Goal: Information Seeking & Learning: Learn about a topic

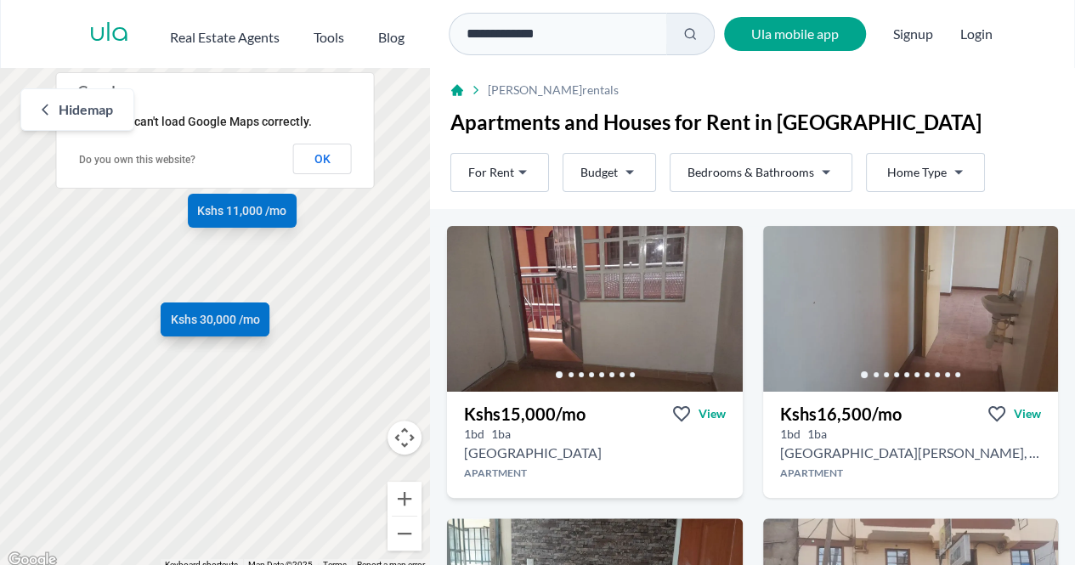
click at [518, 409] on h3 "Kshs 15,000 /mo" at bounding box center [525, 414] width 122 height 24
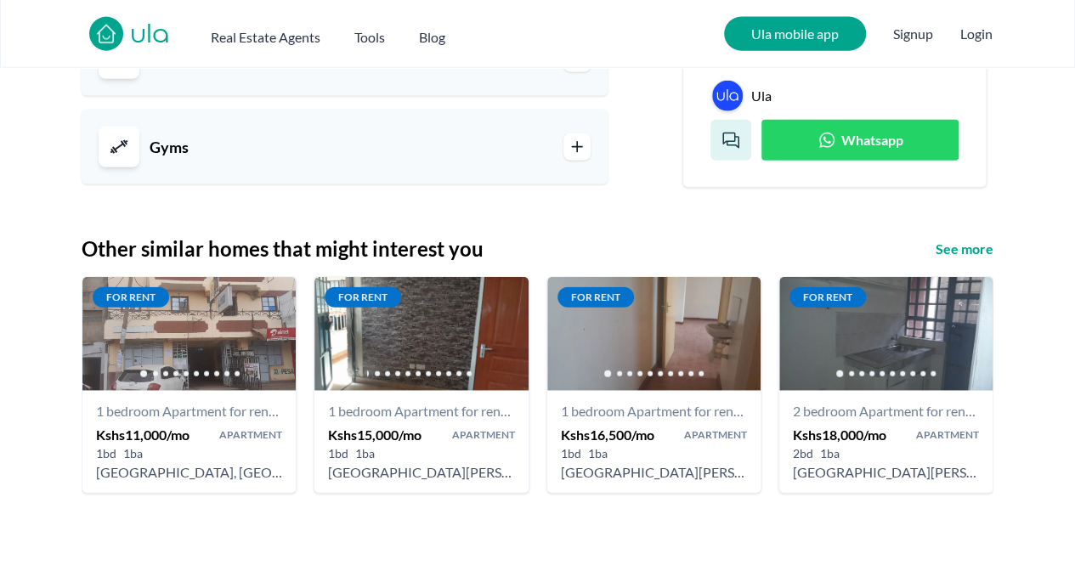
scroll to position [2017, 0]
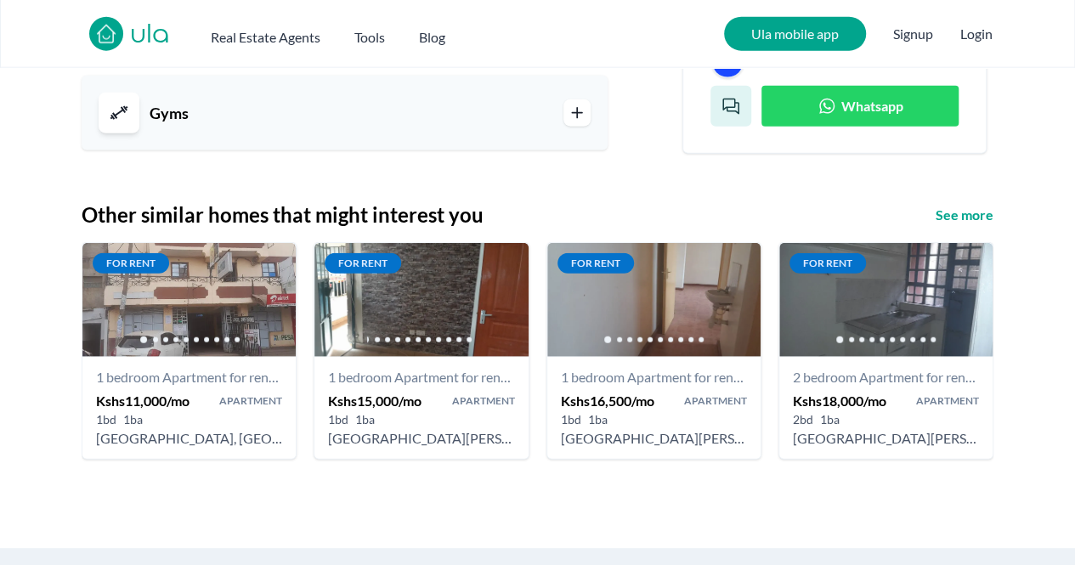
click at [1074, 3] on nav "ula Real Estate Agents Tools Blog Ula mobile app Signup Login" at bounding box center [537, 34] width 1075 height 68
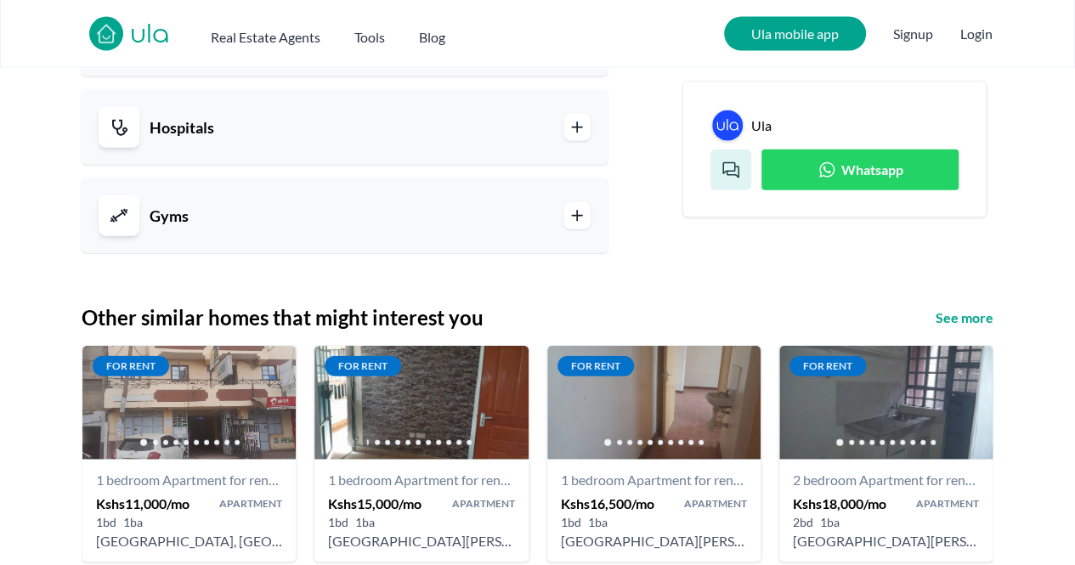
click at [1074, 3] on nav "ula Real Estate Agents Tools Blog Ula mobile app Signup Login" at bounding box center [537, 34] width 1075 height 68
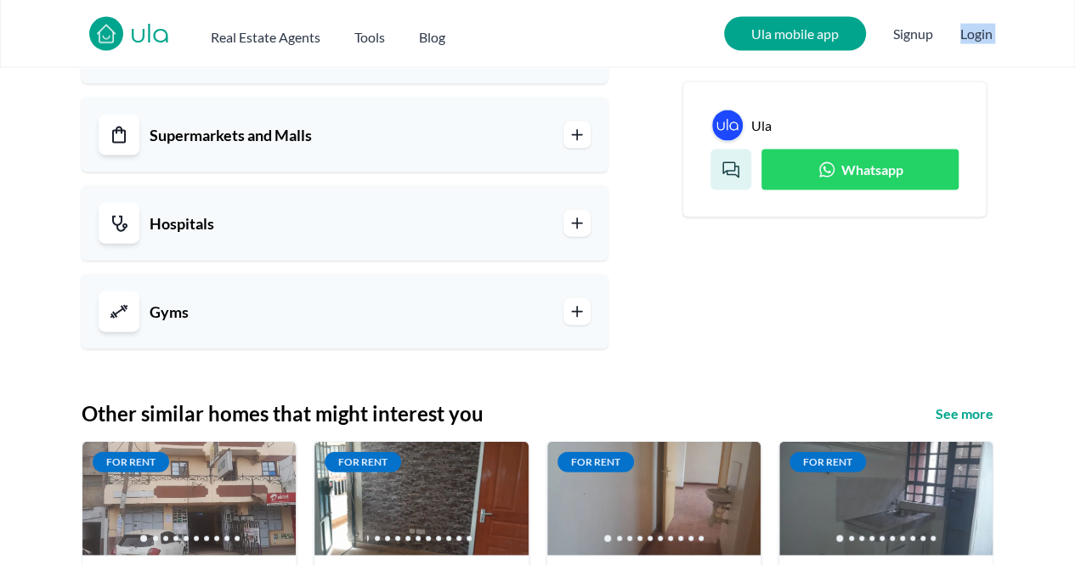
click at [1074, 3] on nav "ula Real Estate Agents Tools Blog Ula mobile app Signup Login" at bounding box center [537, 34] width 1075 height 68
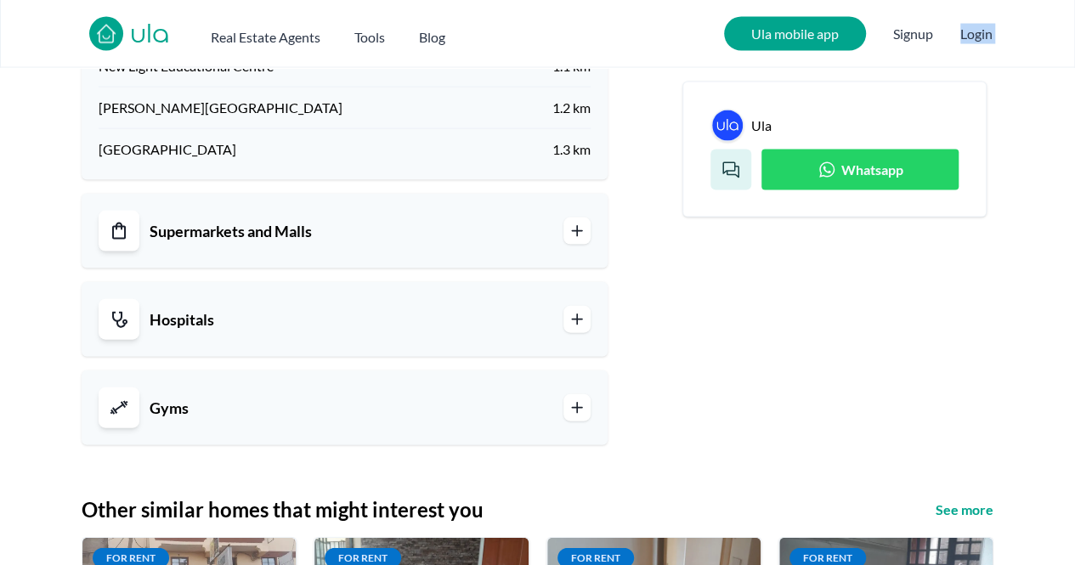
click at [1074, 3] on nav "ula Real Estate Agents Tools Blog Ula mobile app Signup Login" at bounding box center [537, 34] width 1075 height 68
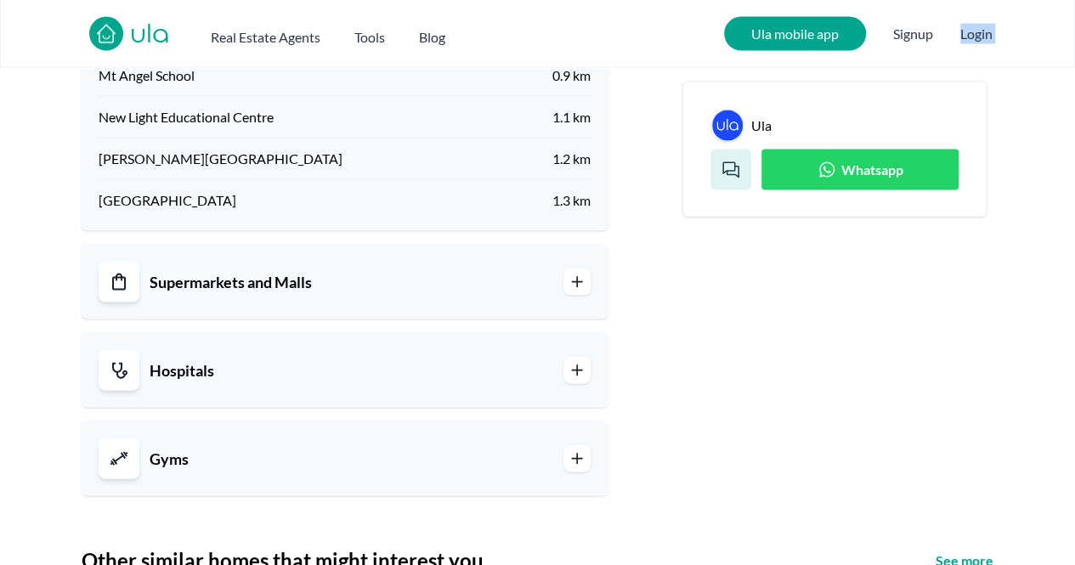
click at [1074, 3] on nav "ula Real Estate Agents Tools Blog Ula mobile app Signup Login" at bounding box center [537, 34] width 1075 height 68
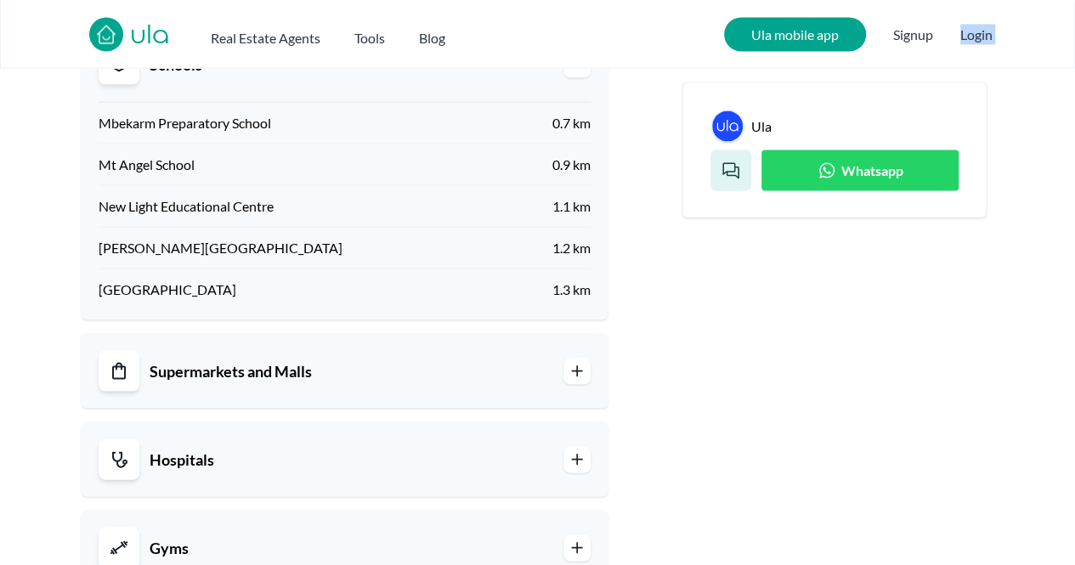
click at [1074, 3] on nav "ula Real Estate Agents Tools Blog Ula mobile app Signup Login" at bounding box center [537, 34] width 1075 height 68
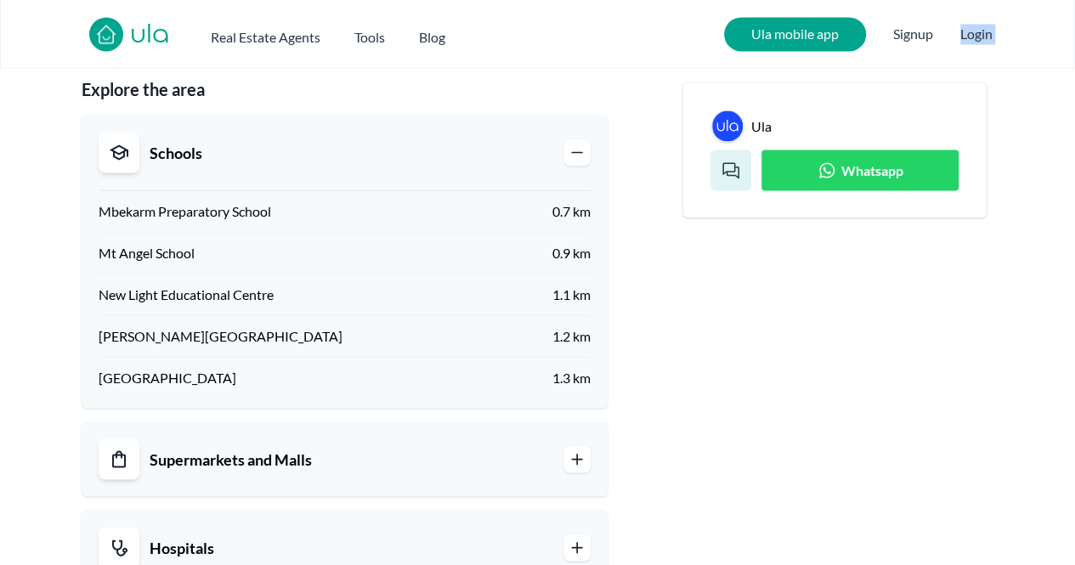
click at [1074, 3] on nav "ula Real Estate Agents Tools Blog Ula mobile app Signup Login" at bounding box center [537, 34] width 1075 height 68
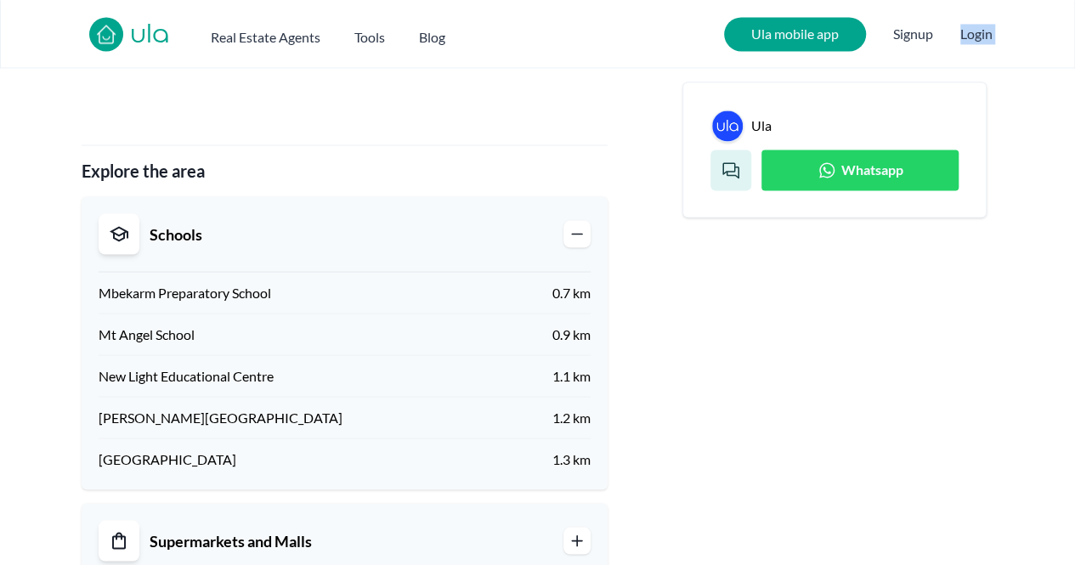
click at [1074, 3] on nav "ula Real Estate Agents Tools Blog Ula mobile app Signup Login" at bounding box center [537, 34] width 1075 height 68
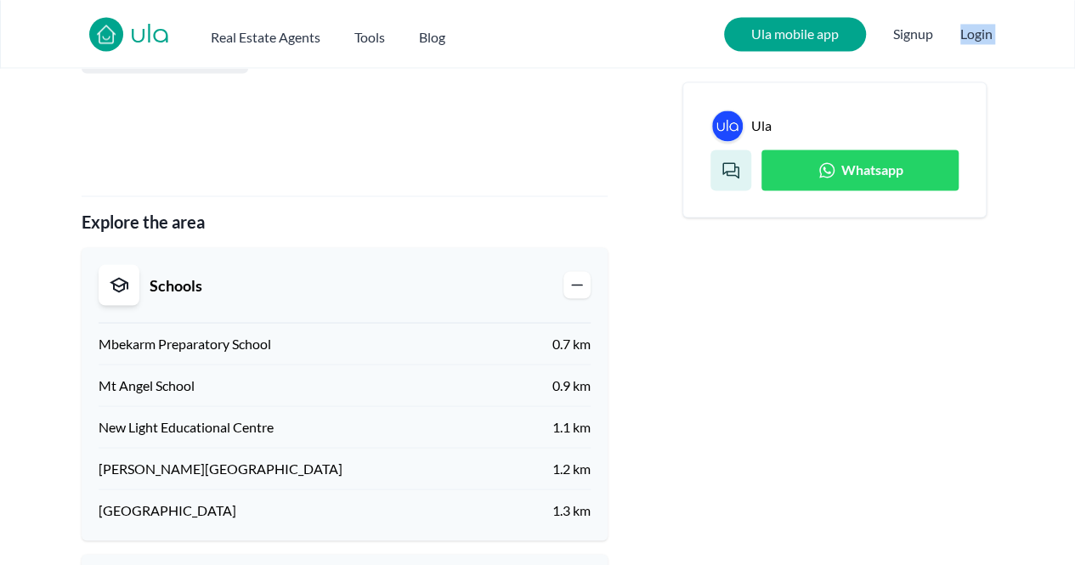
click at [1074, 3] on nav "ula Real Estate Agents Tools Blog Ula mobile app Signup Login" at bounding box center [537, 34] width 1075 height 68
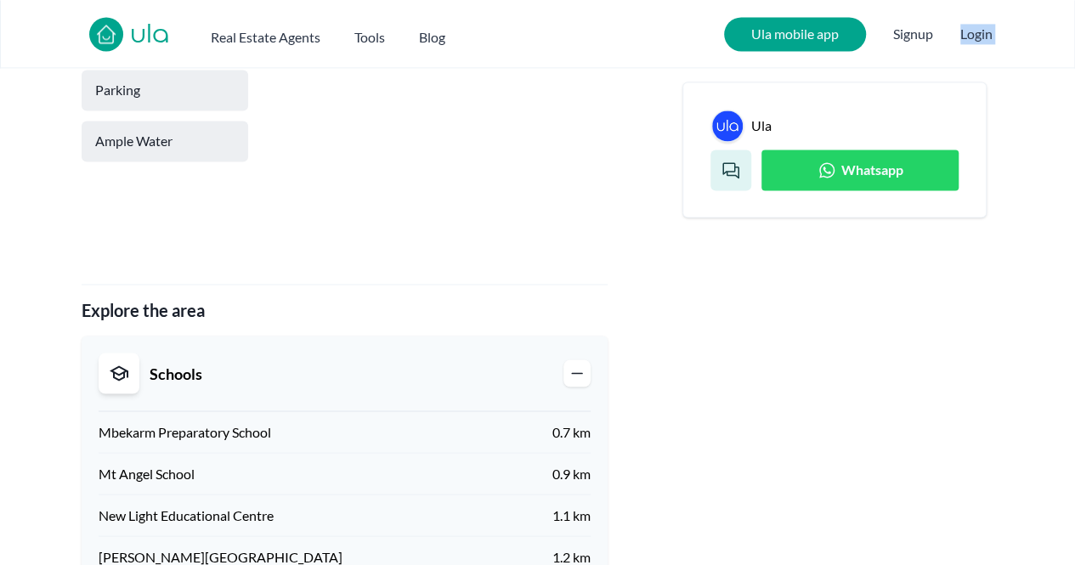
click at [1074, 3] on nav "ula Real Estate Agents Tools Blog Ula mobile app Signup Login" at bounding box center [537, 34] width 1075 height 68
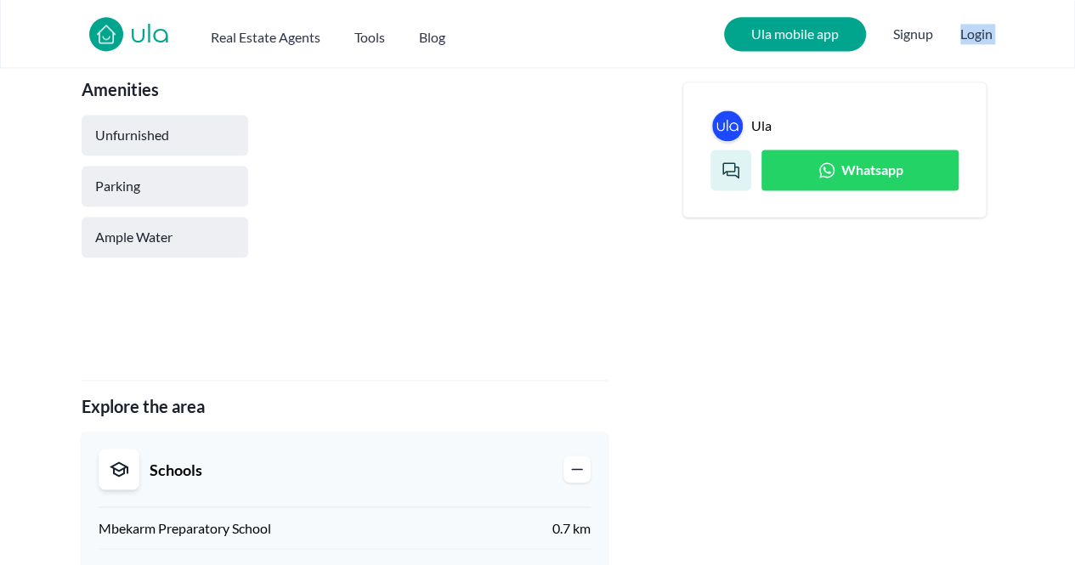
click at [1074, 3] on nav "ula Real Estate Agents Tools Blog Ula mobile app Signup Login" at bounding box center [537, 34] width 1075 height 68
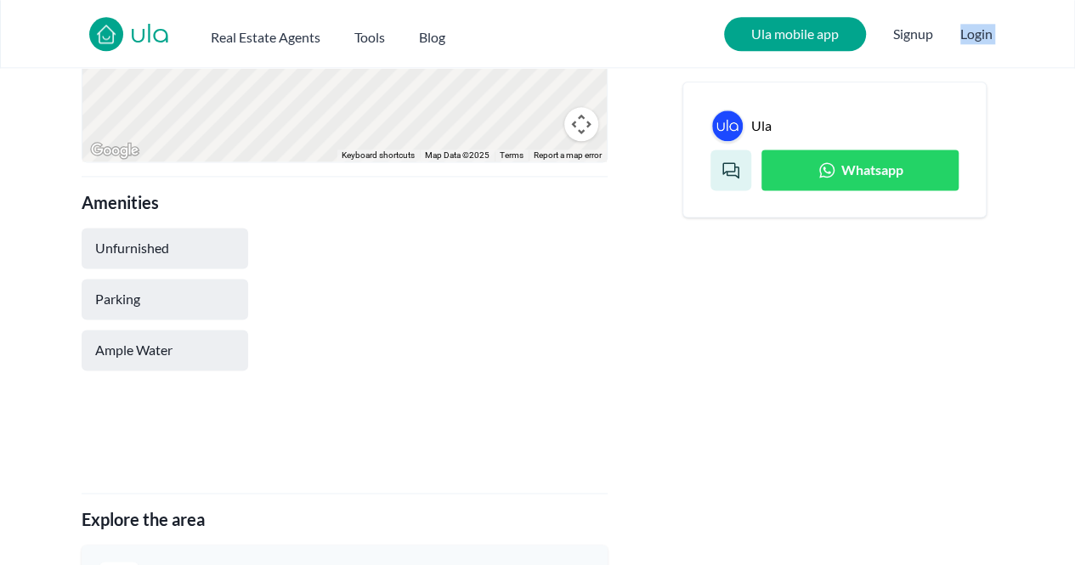
click at [1074, 3] on nav "ula Real Estate Agents Tools Blog Ula mobile app Signup Login" at bounding box center [537, 34] width 1075 height 68
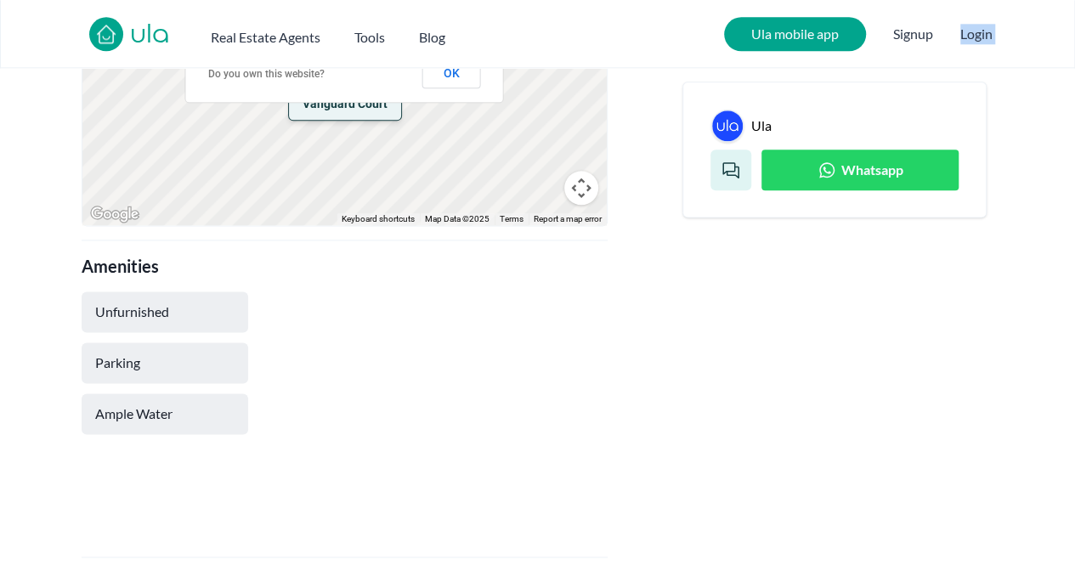
click at [1074, 3] on nav "ula Real Estate Agents Tools Blog Ula mobile app Signup Login" at bounding box center [537, 34] width 1075 height 68
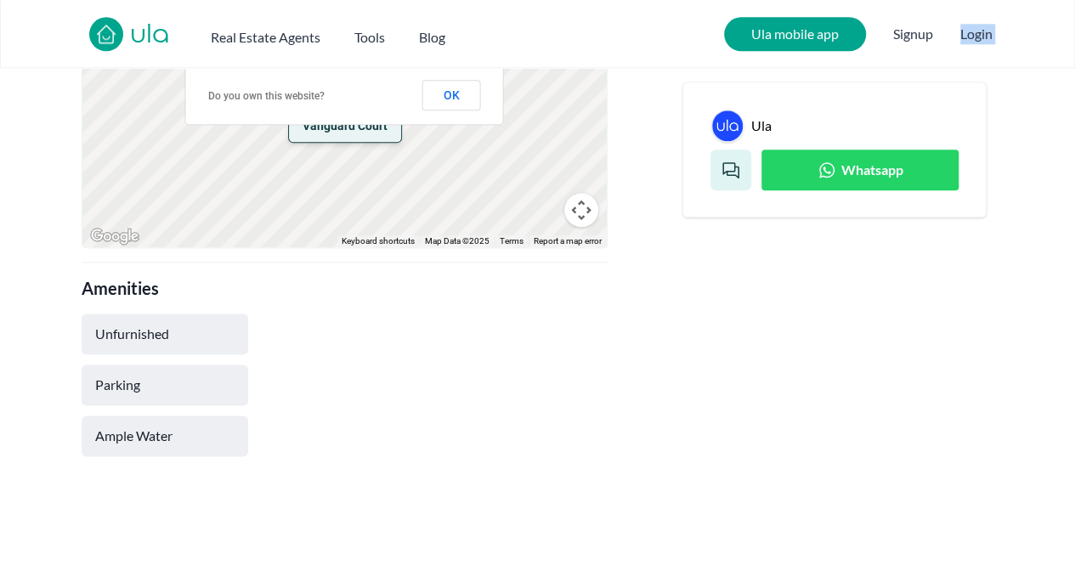
click at [1074, 3] on nav "ula Real Estate Agents Tools Blog Ula mobile app Signup Login" at bounding box center [537, 34] width 1075 height 68
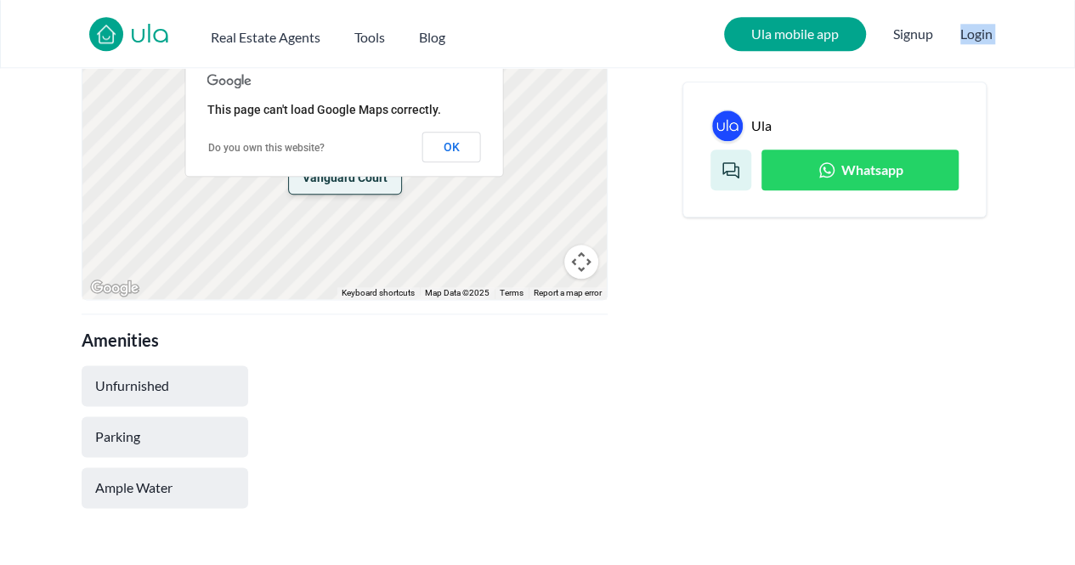
click at [1074, 3] on nav "ula Real Estate Agents Tools Blog Ula mobile app Signup Login" at bounding box center [537, 34] width 1075 height 68
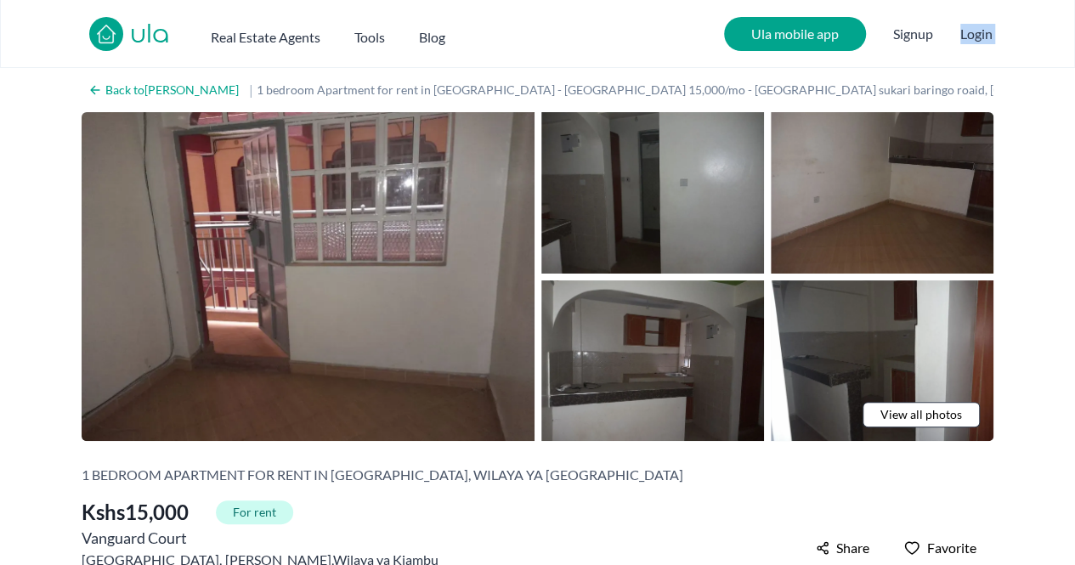
scroll to position [0, 0]
